Goal: Browse casually: Explore the website without a specific task or goal

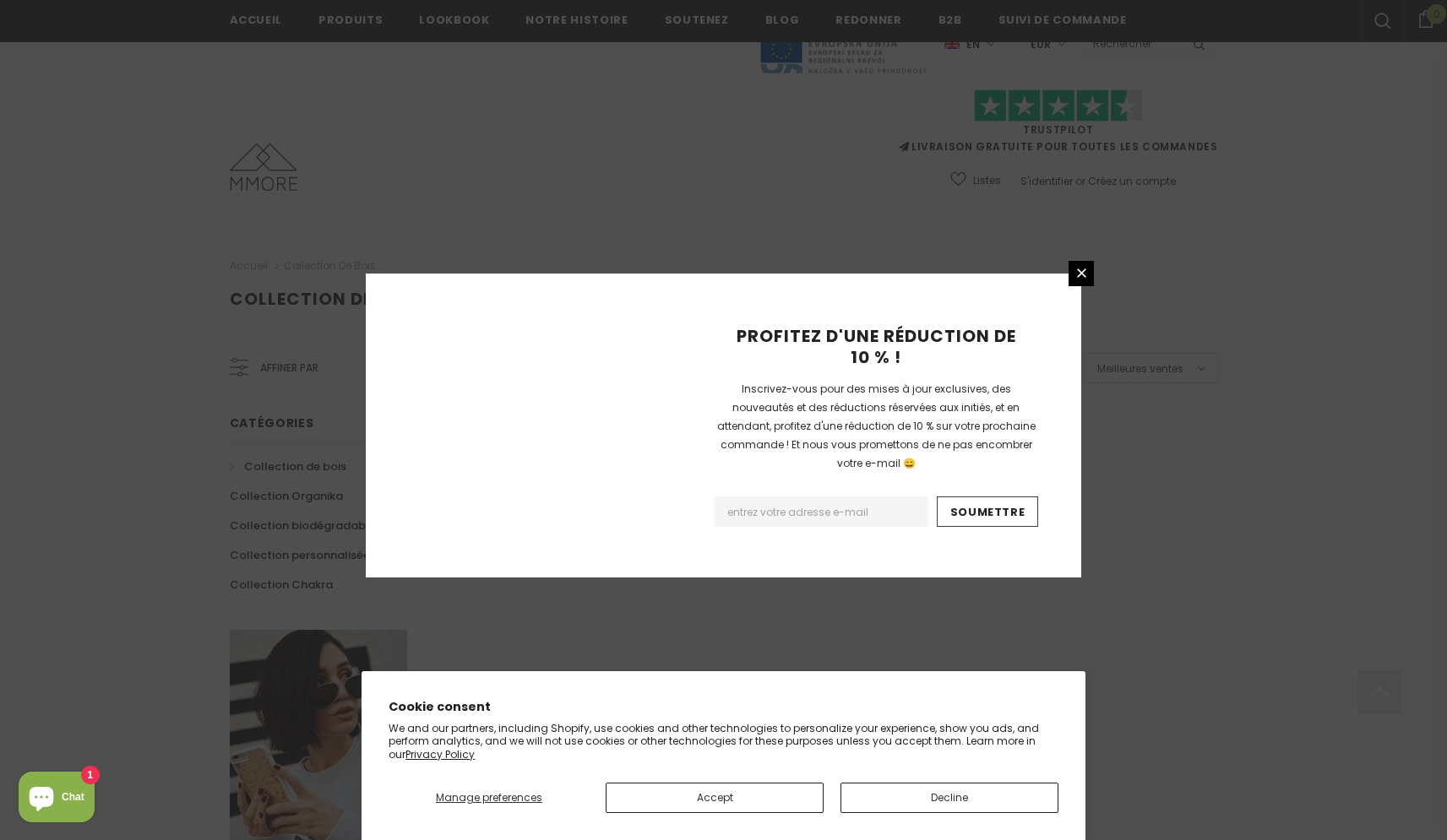
scroll to position [932, 0]
